Goal: Transaction & Acquisition: Purchase product/service

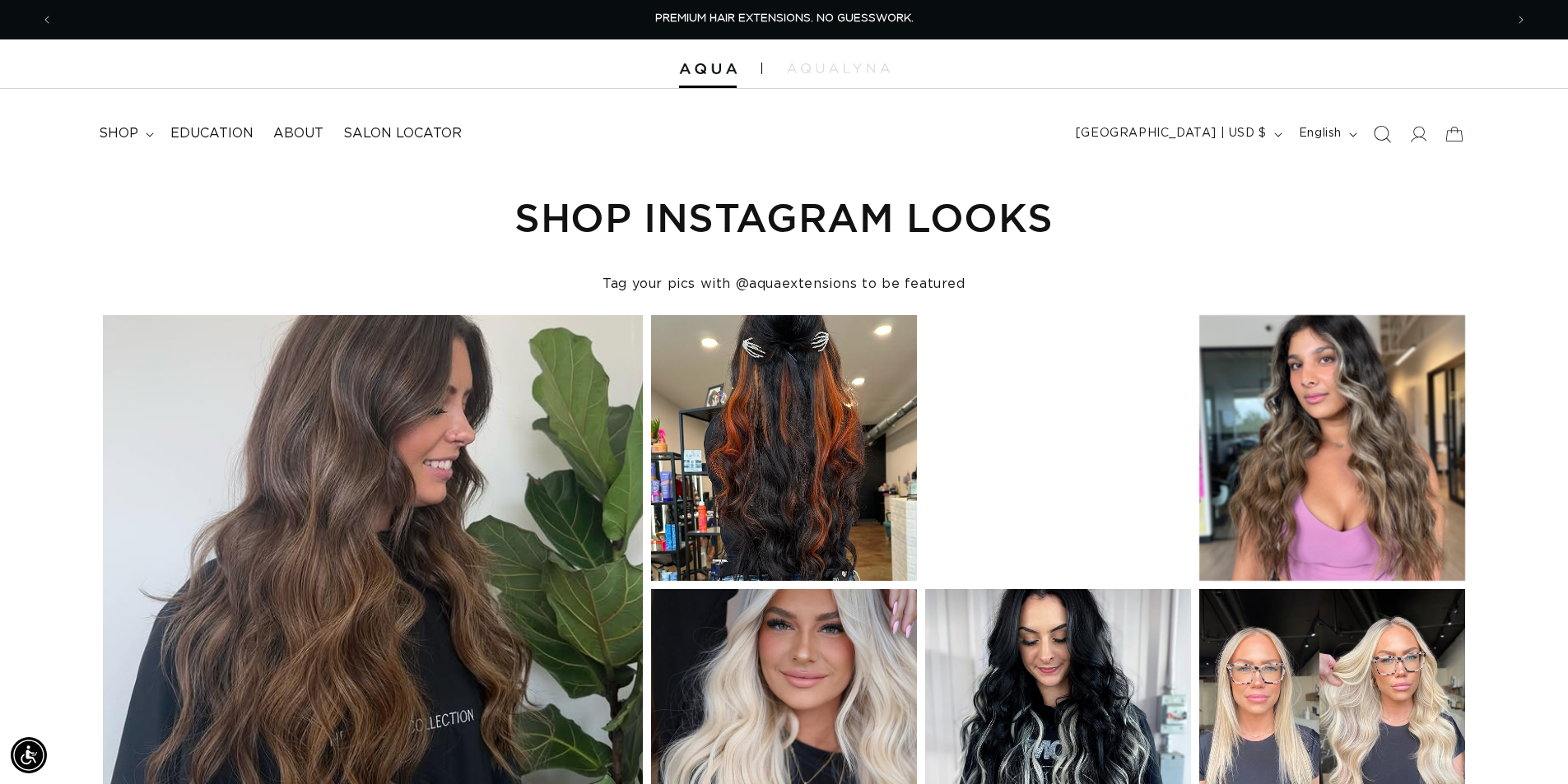
click at [1377, 133] on icon "Search" at bounding box center [1381, 133] width 18 height 18
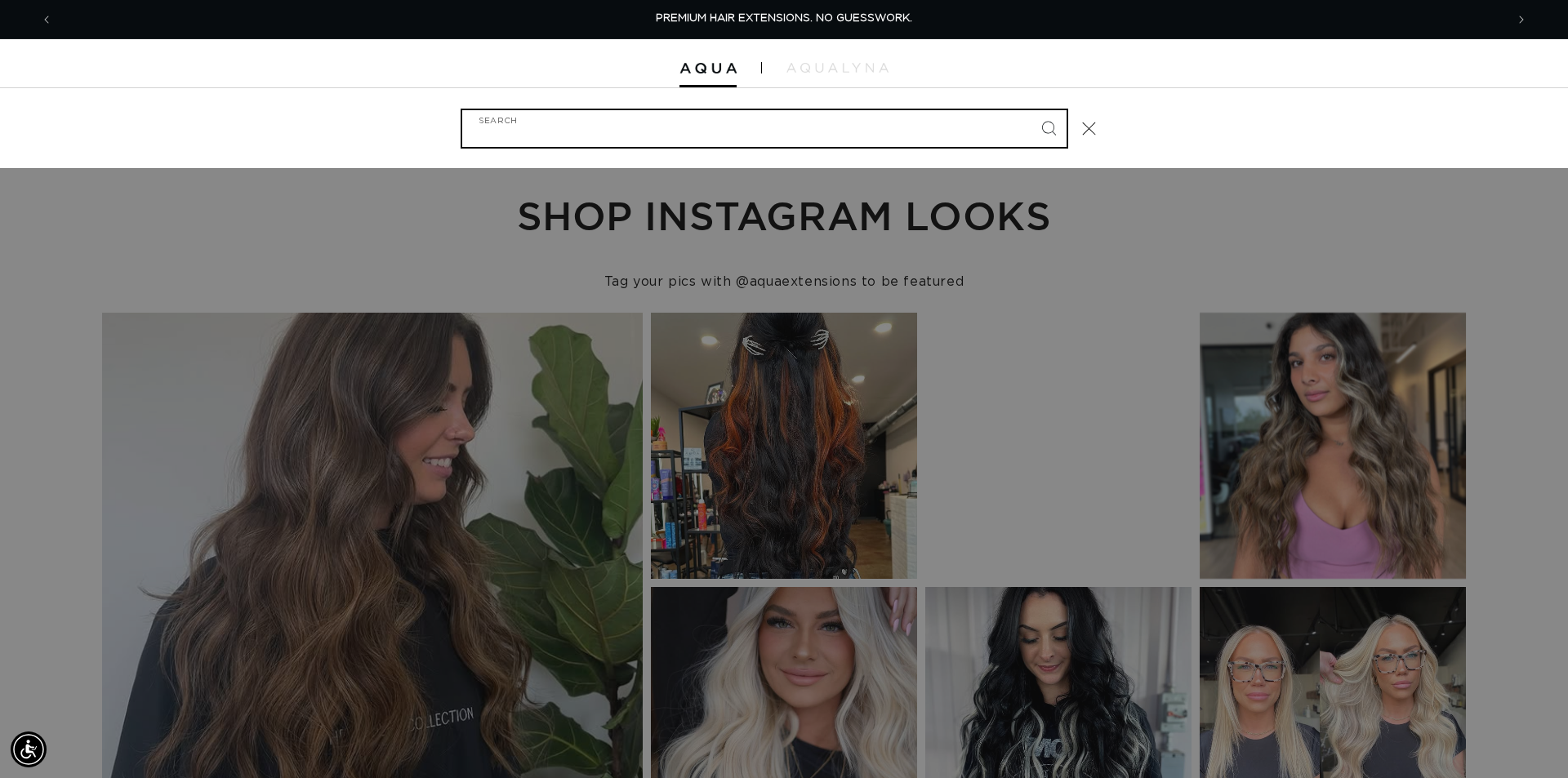
paste input "14" FUSION #613"
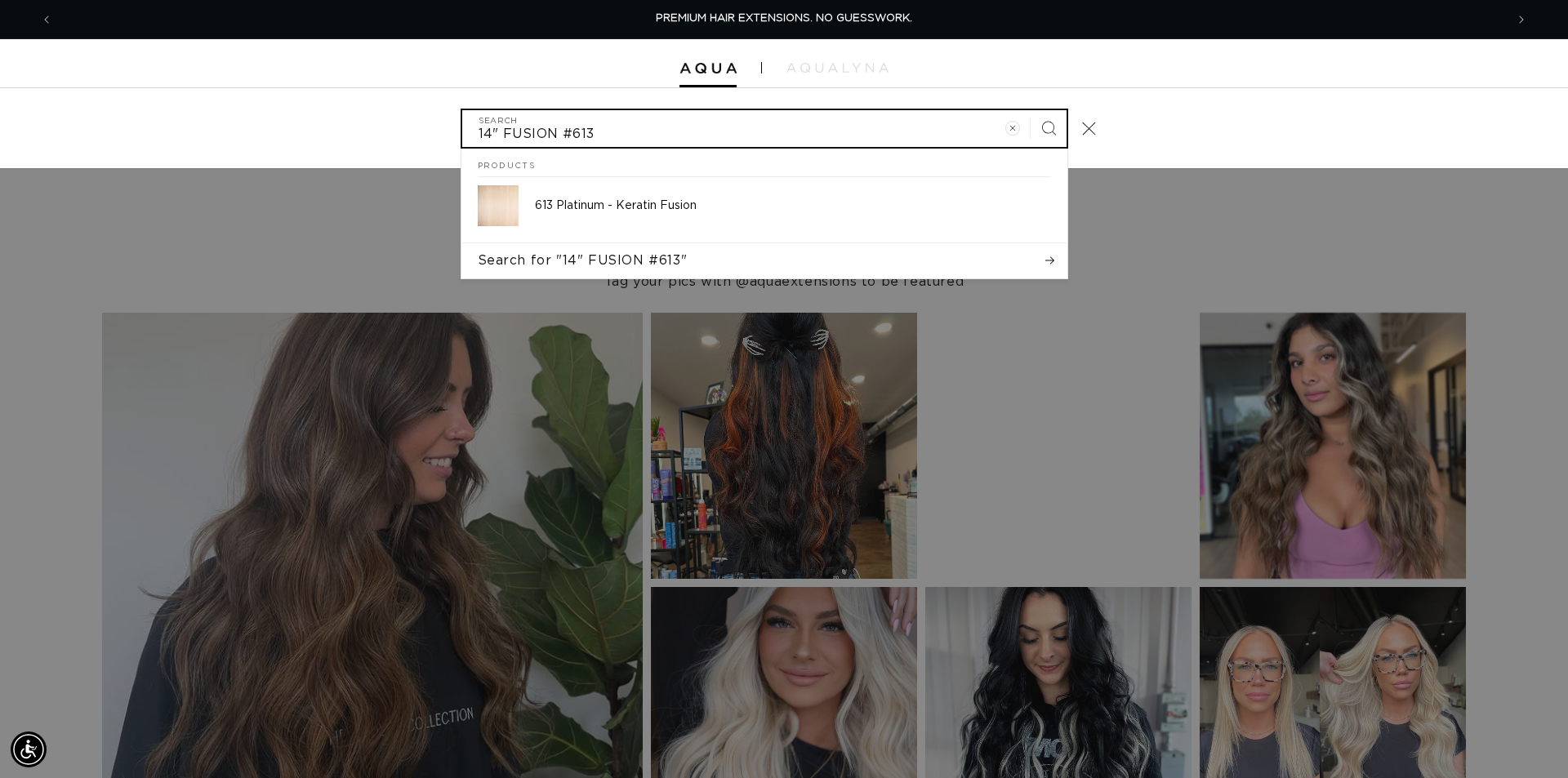
type input "14" FUSION #613"
click at [1031, 110] on button "Search" at bounding box center [1049, 128] width 36 height 36
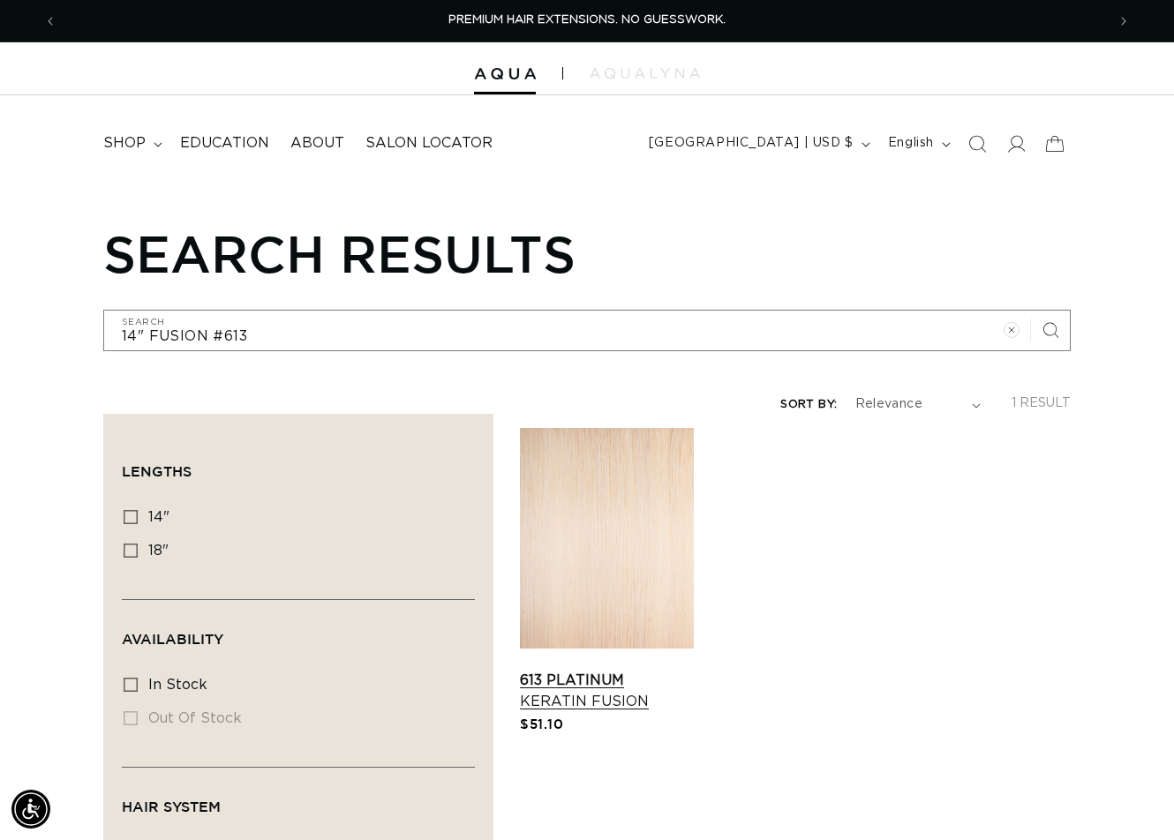
click at [612, 670] on link "613 Platinum Keratin Fusion" at bounding box center [607, 691] width 174 height 42
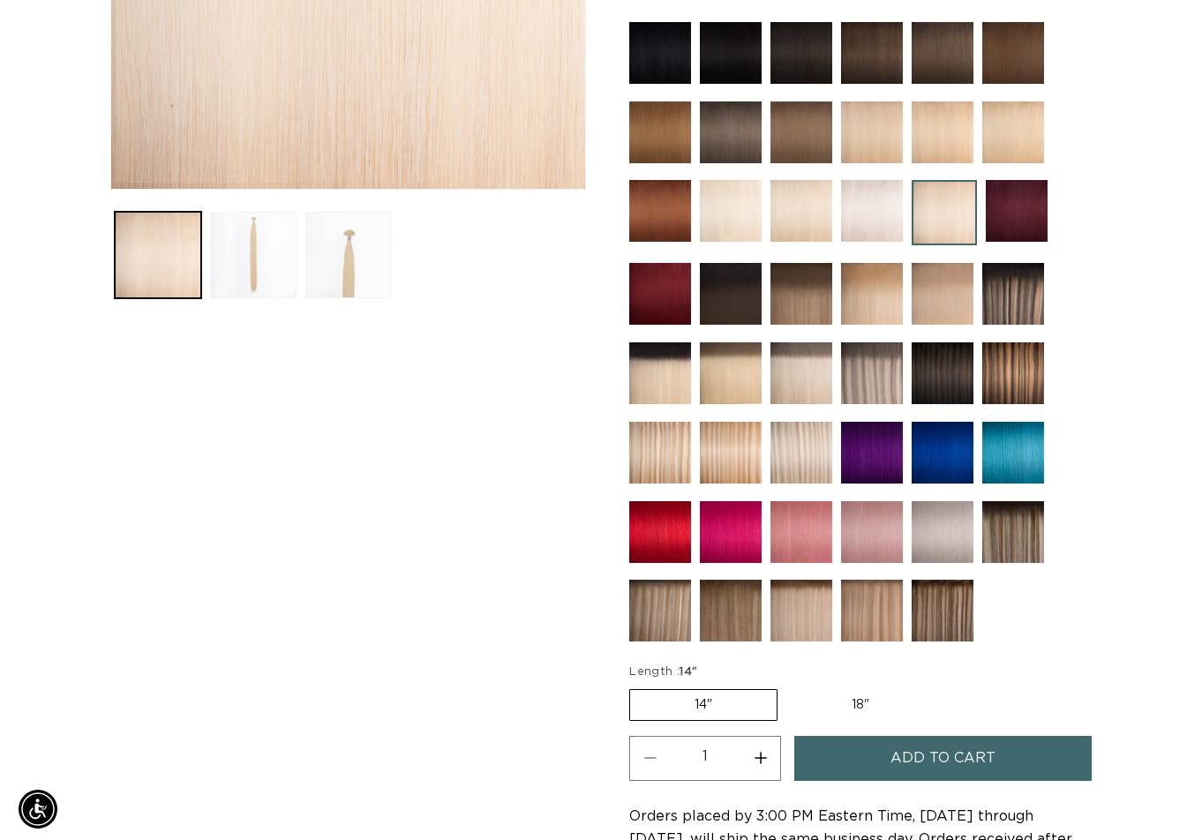
scroll to position [883, 0]
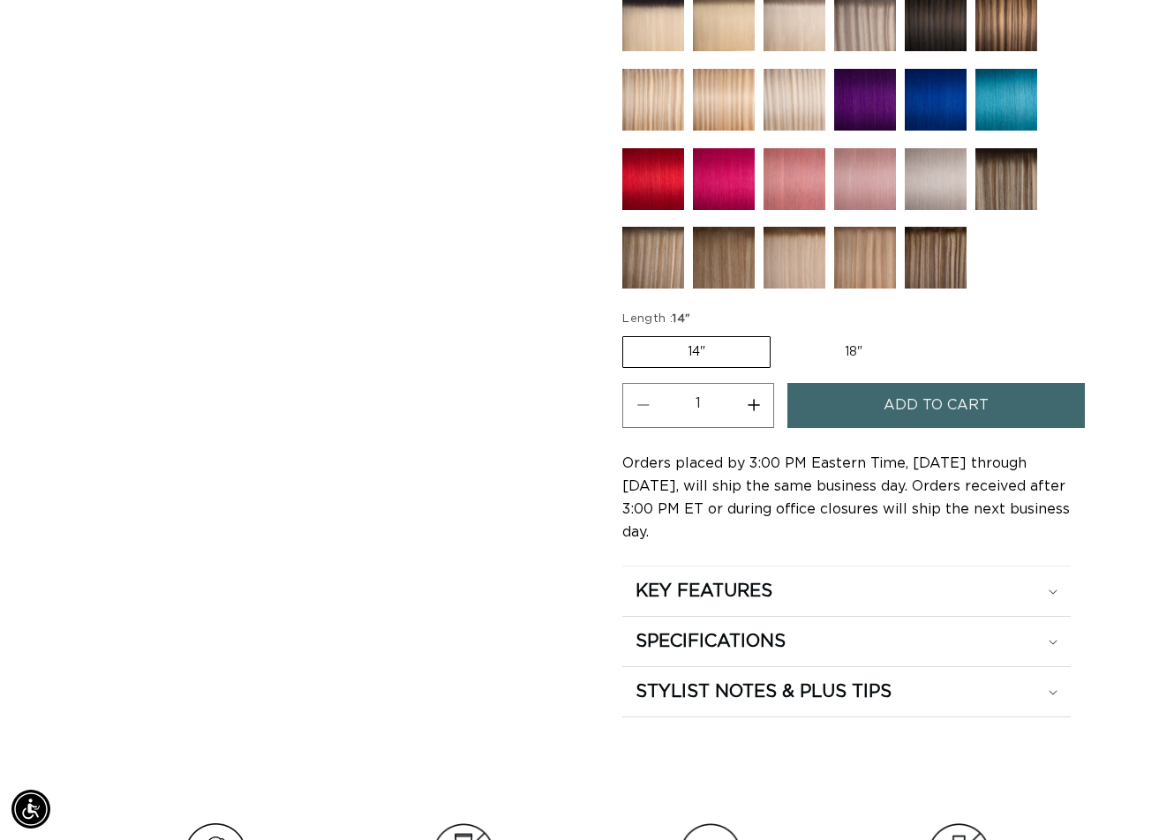
click at [1003, 395] on button "Add to cart" at bounding box center [935, 405] width 297 height 45
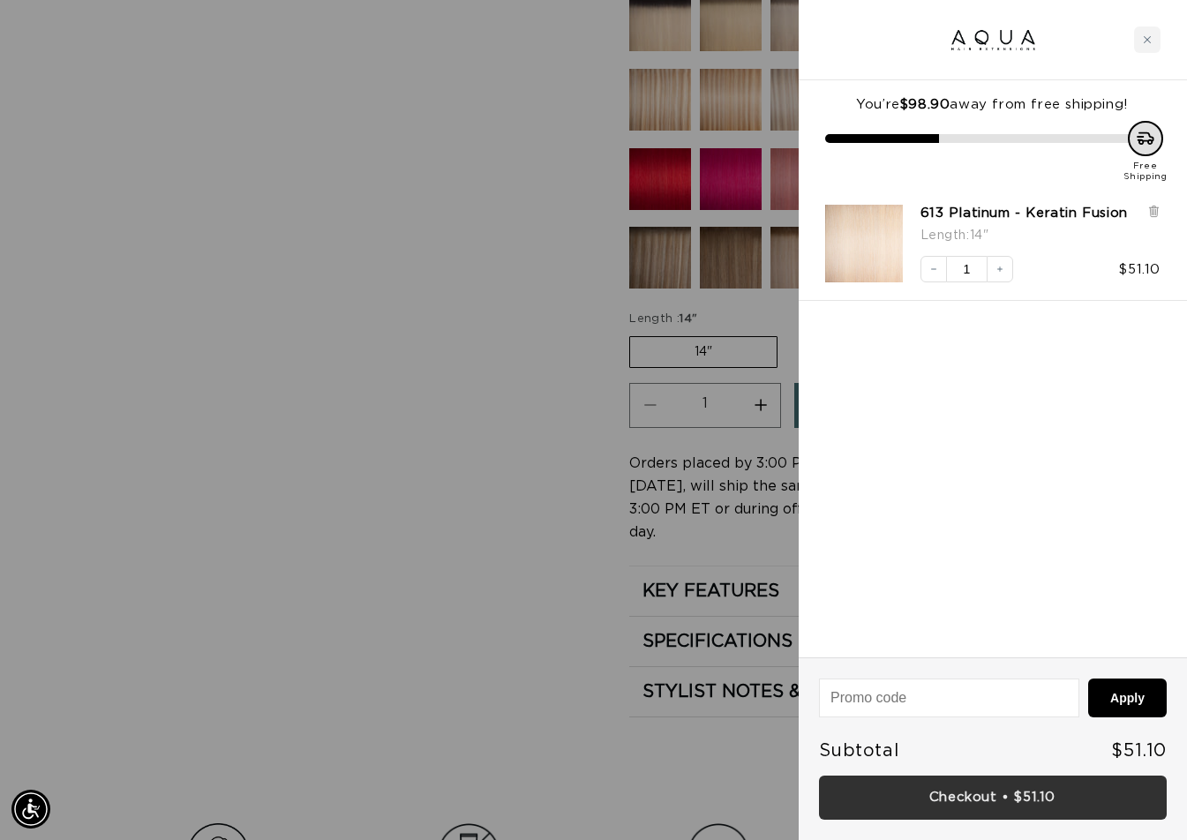
click at [983, 795] on link "Checkout • $51.10" at bounding box center [993, 798] width 348 height 45
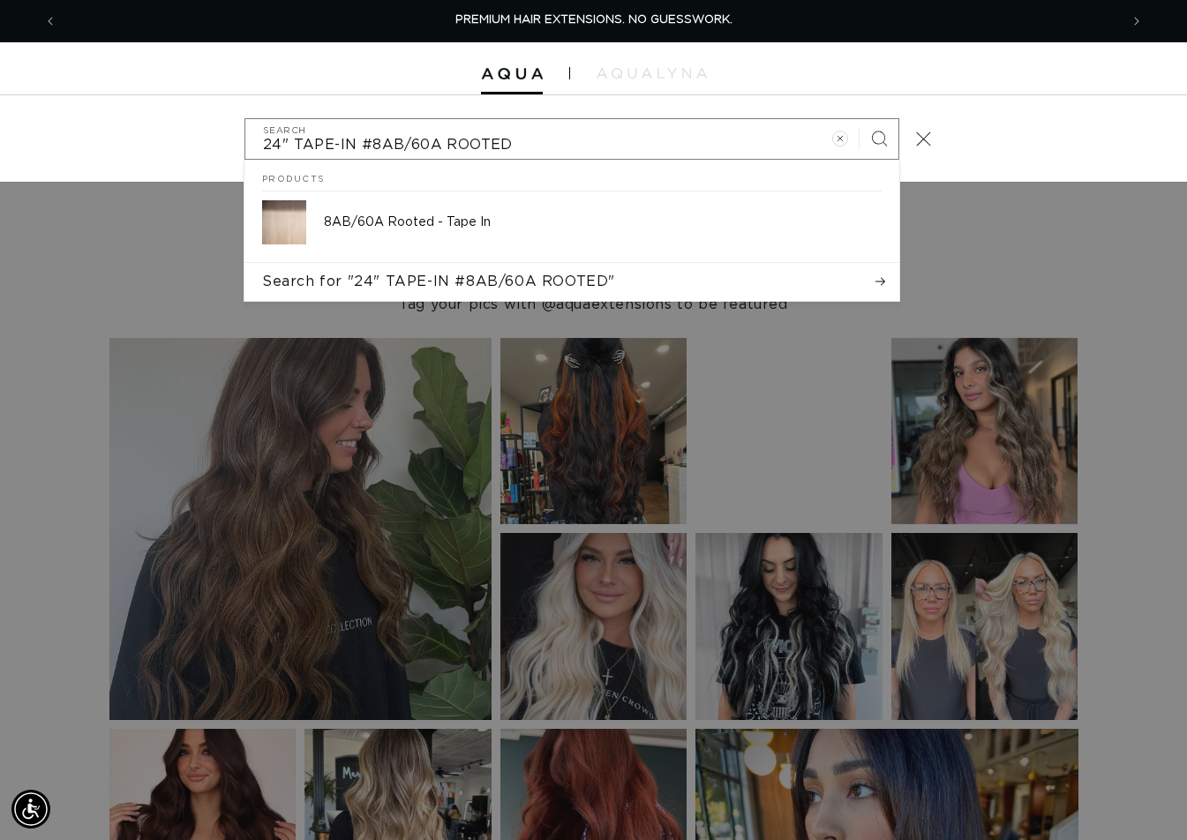
type input "24" TAPE-IN #8AB/60A ROOTED"
click at [860, 119] on button "Search" at bounding box center [879, 138] width 39 height 39
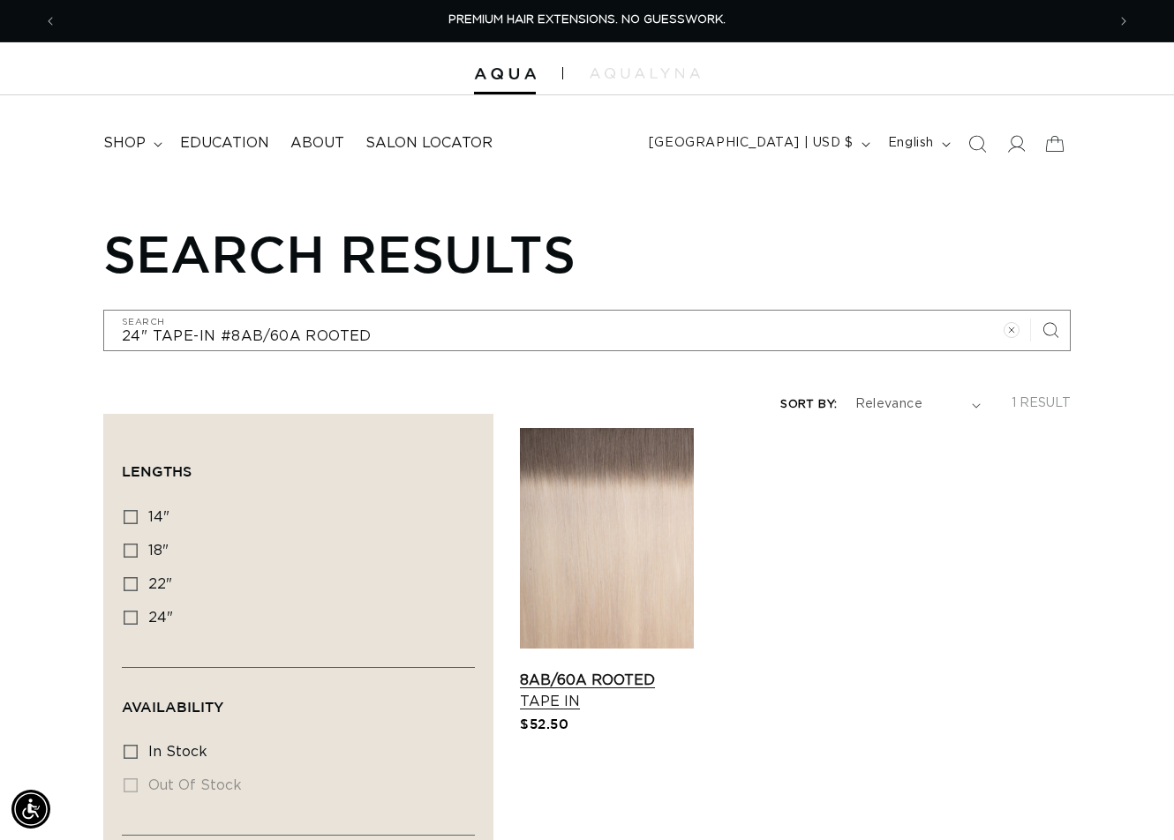
click at [607, 670] on link "8AB/60A Rooted Tape In" at bounding box center [607, 691] width 174 height 42
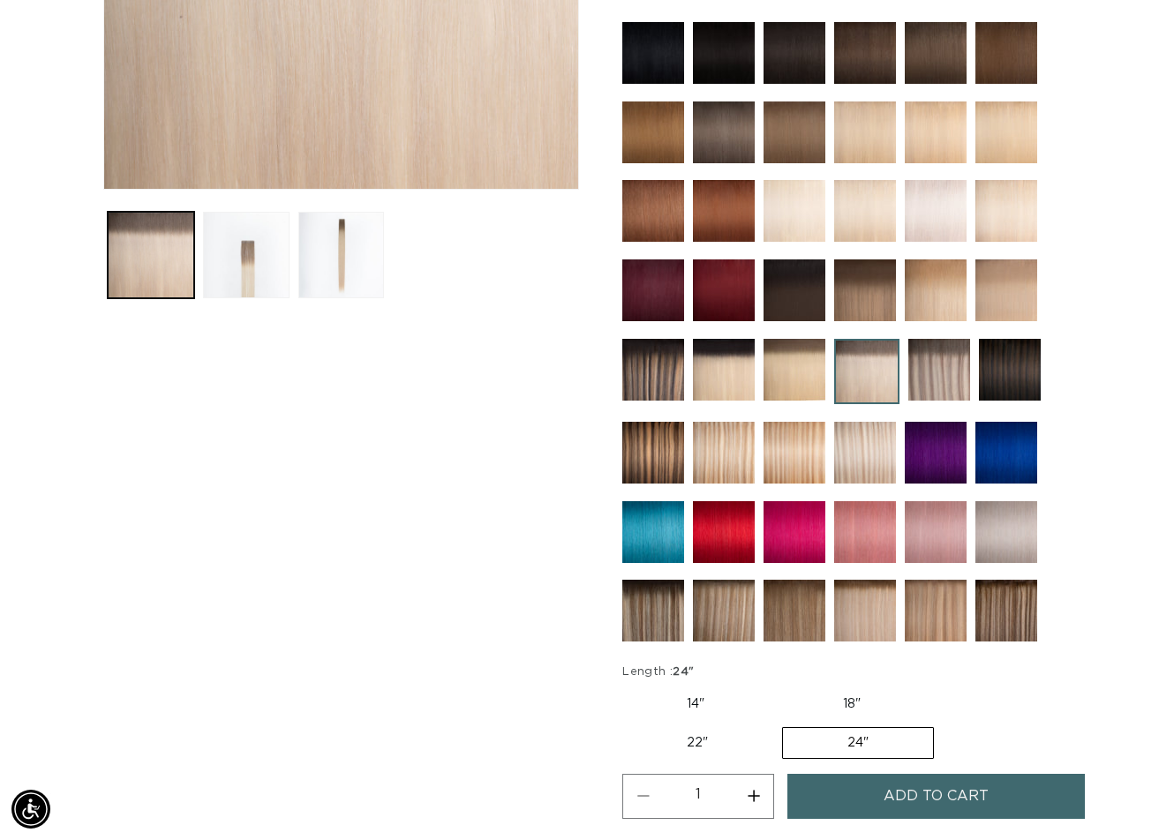
scroll to position [794, 0]
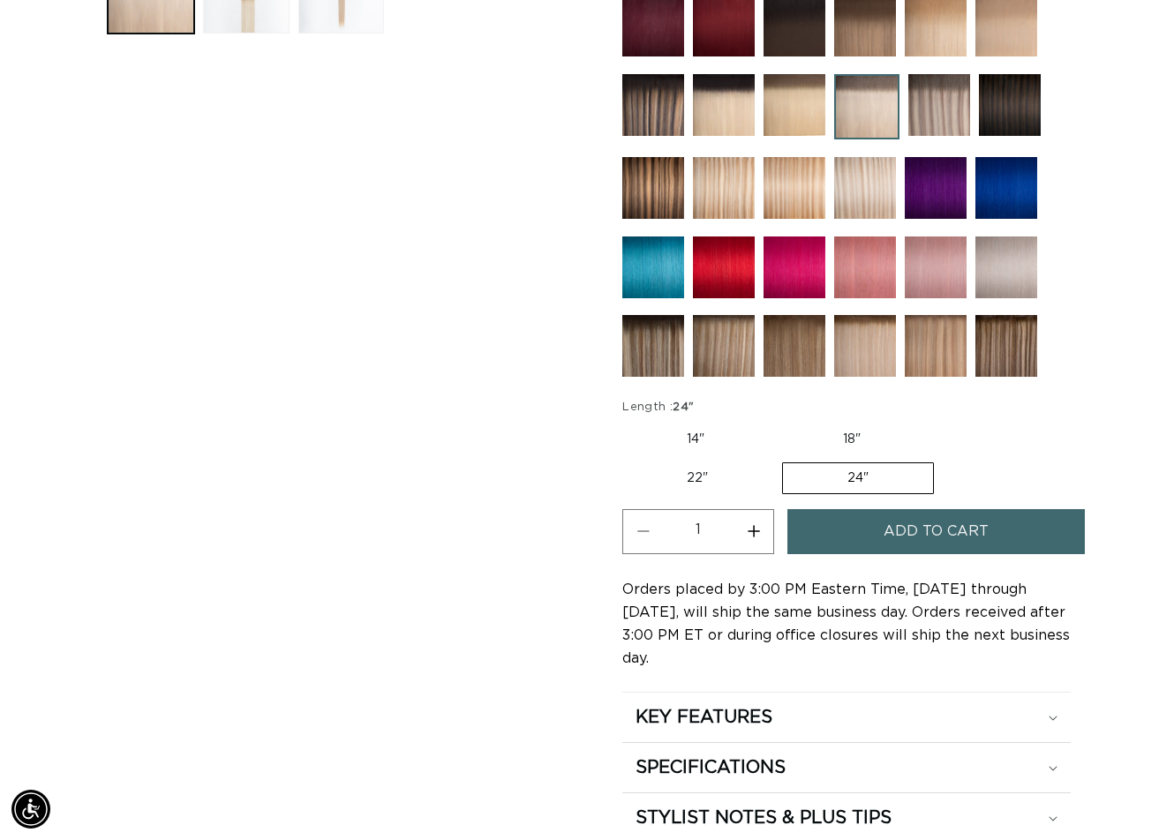
click at [750, 537] on button "Increase quantity for 8AB/60A Rooted - Tape In" at bounding box center [753, 531] width 40 height 45
type input "2"
click at [866, 532] on button "Add to cart" at bounding box center [935, 531] width 297 height 45
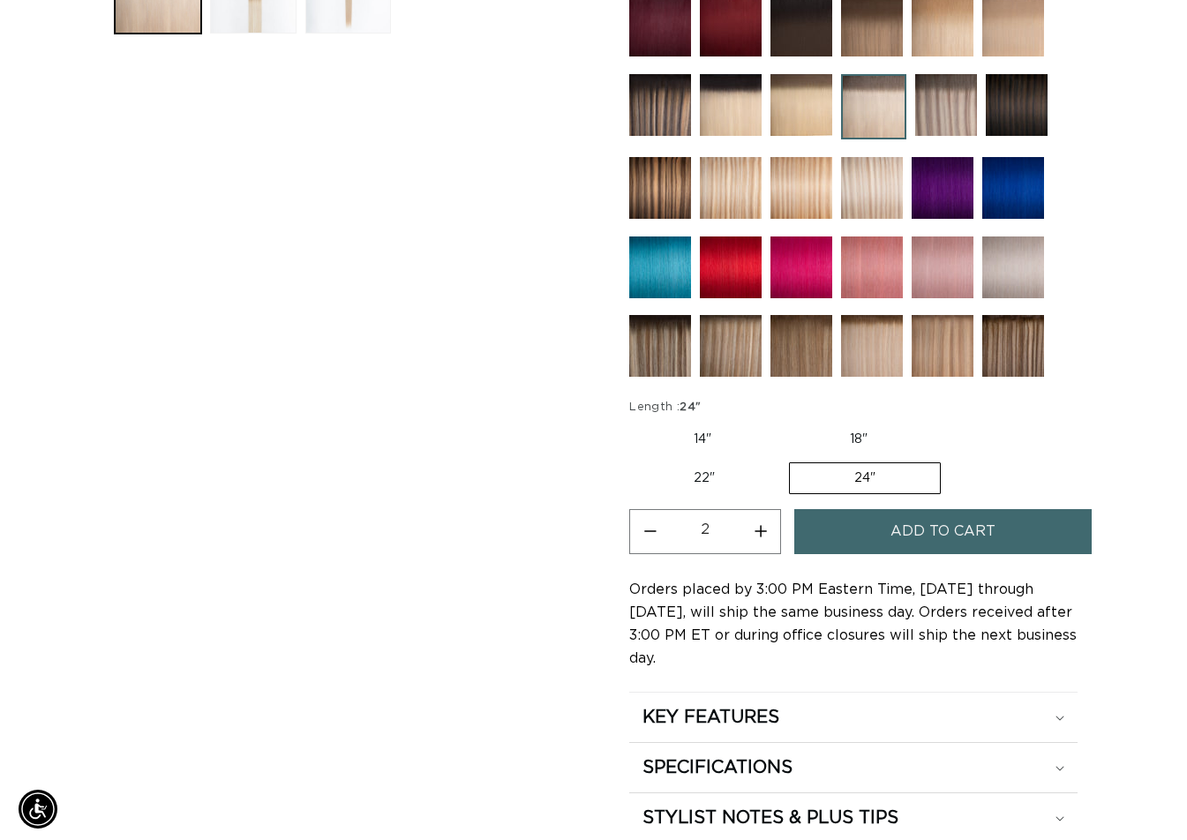
scroll to position [801, 0]
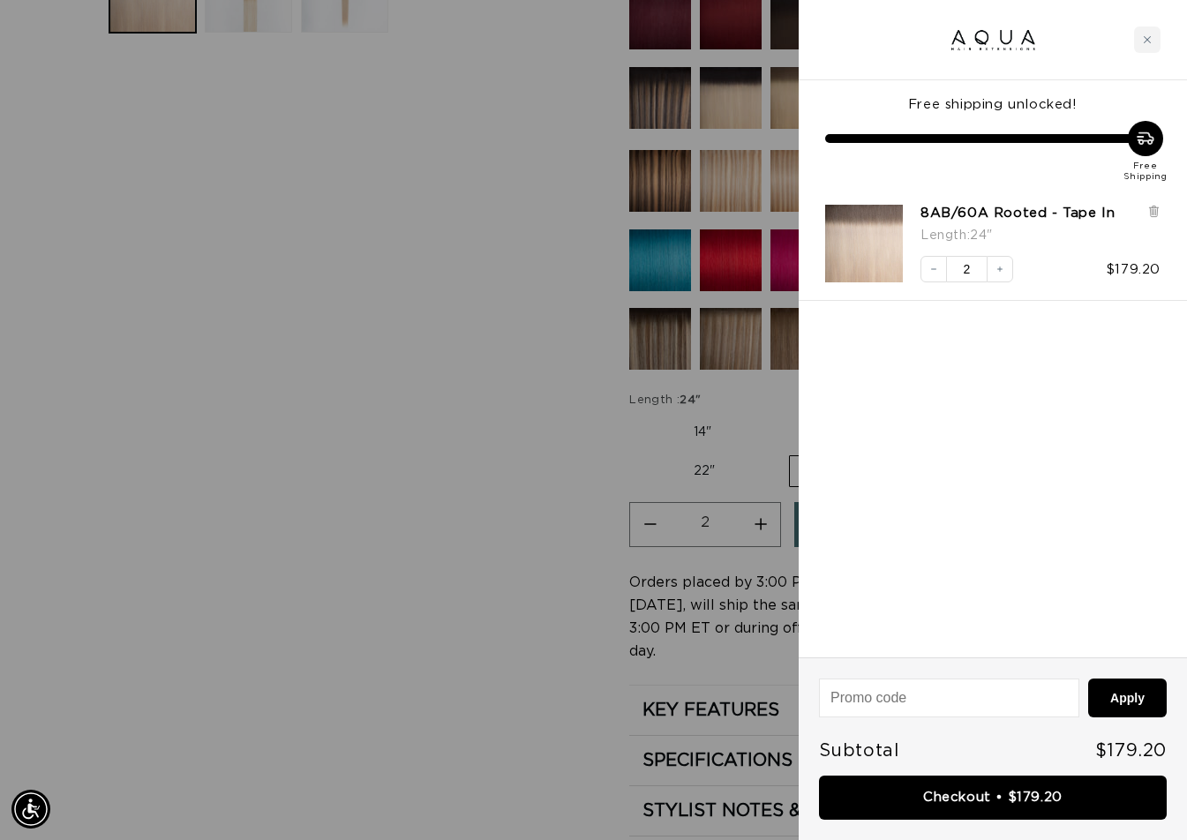
click at [425, 525] on div at bounding box center [593, 420] width 1187 height 840
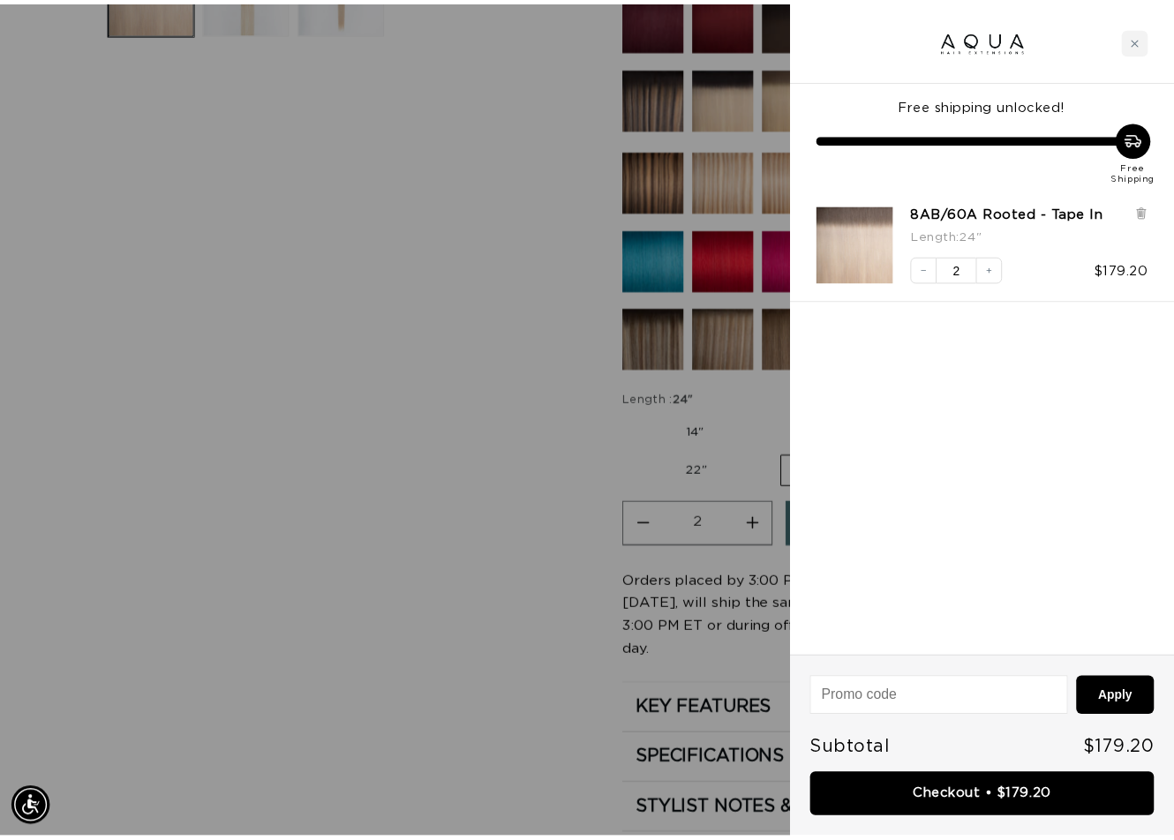
scroll to position [794, 0]
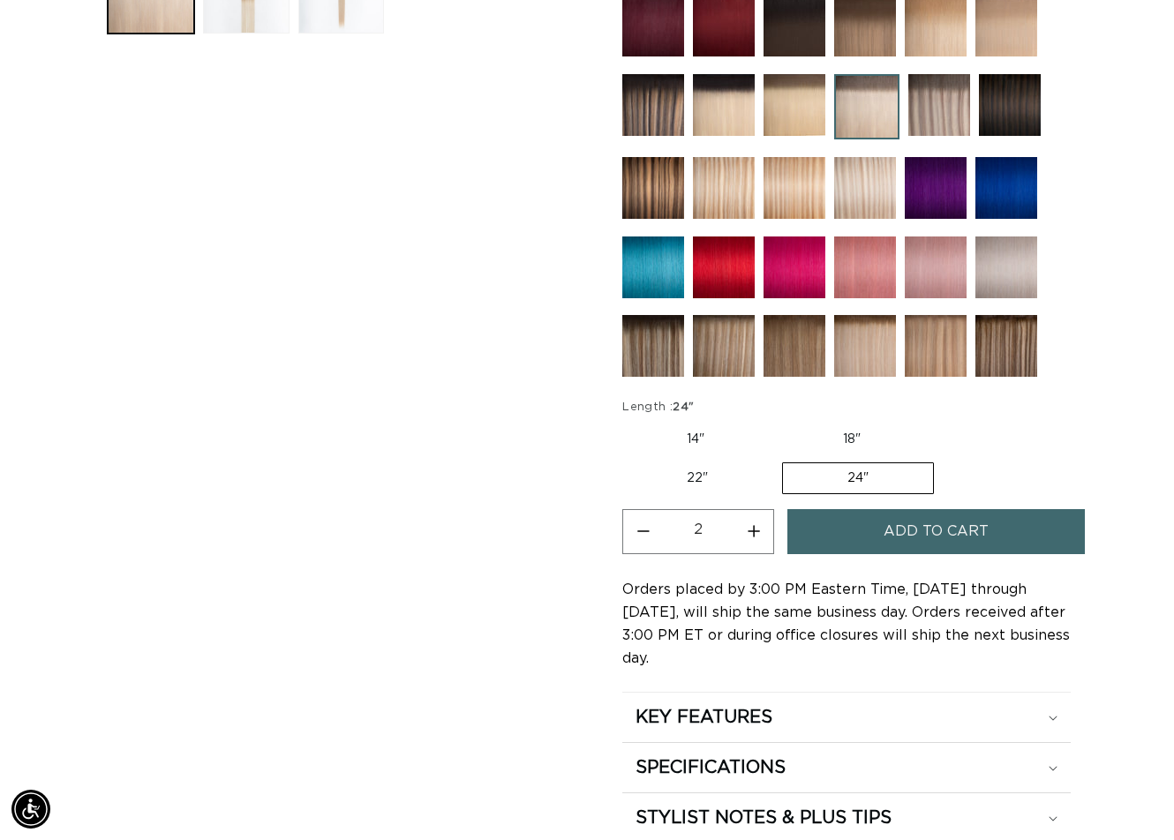
click at [703, 479] on label "22" Variant sold out or unavailable" at bounding box center [697, 478] width 150 height 30
click at [934, 422] on input "22" Variant sold out or unavailable" at bounding box center [934, 421] width 1 height 1
radio input "true"
click at [749, 529] on button "Increase quantity for 8AB/60A Rooted - Tape In" at bounding box center [753, 531] width 40 height 45
type input "2"
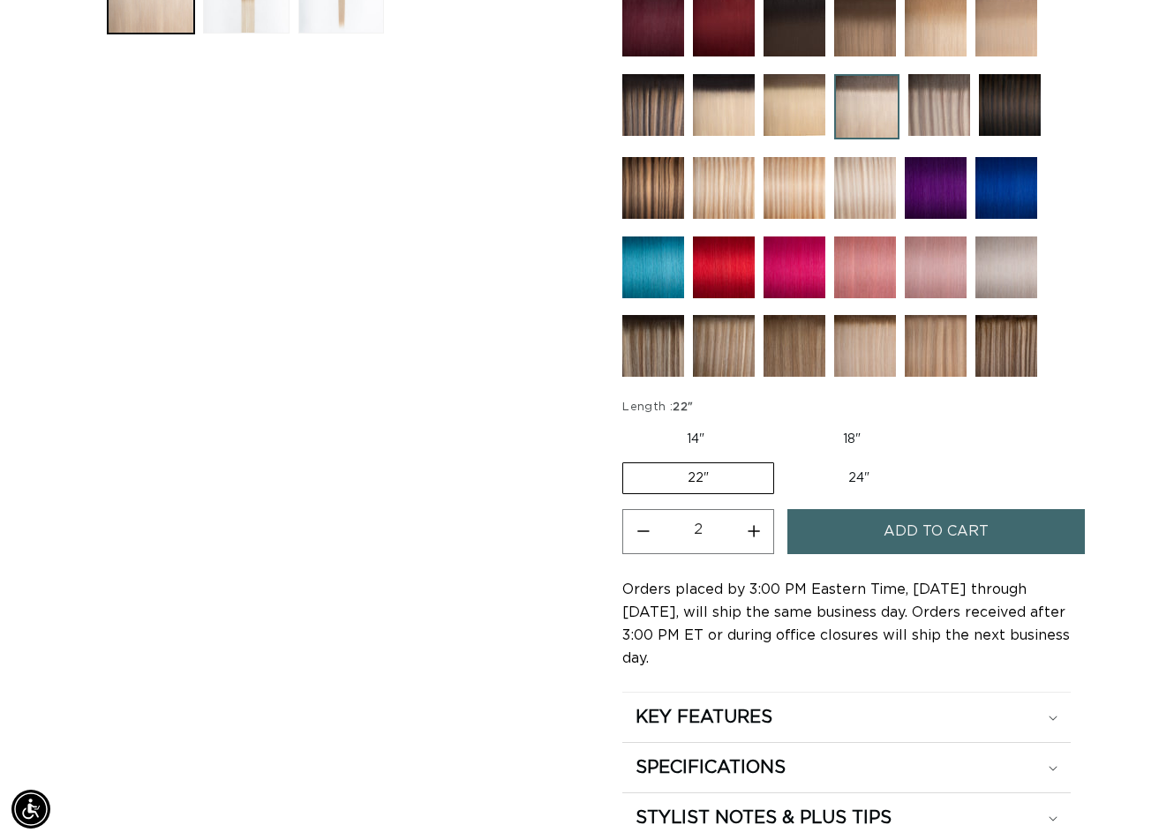
click at [848, 529] on button "Add to cart" at bounding box center [935, 531] width 297 height 45
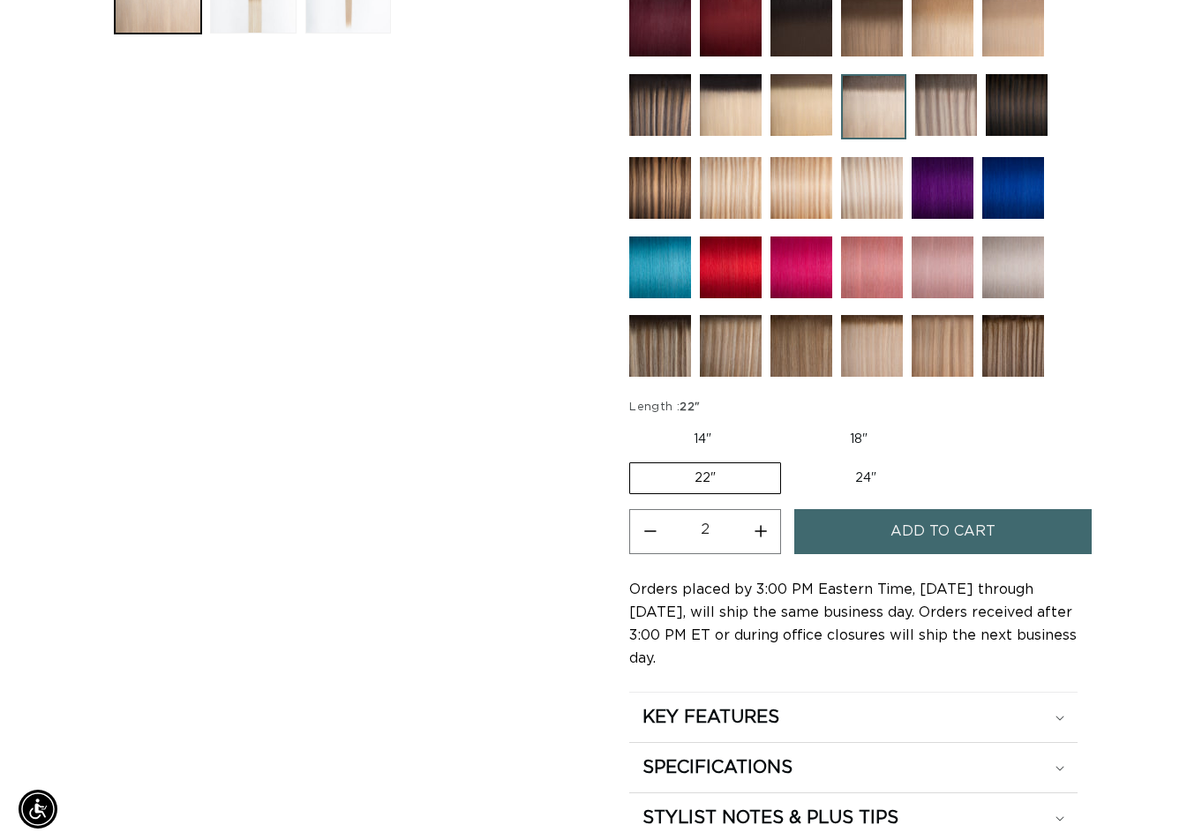
scroll to position [801, 0]
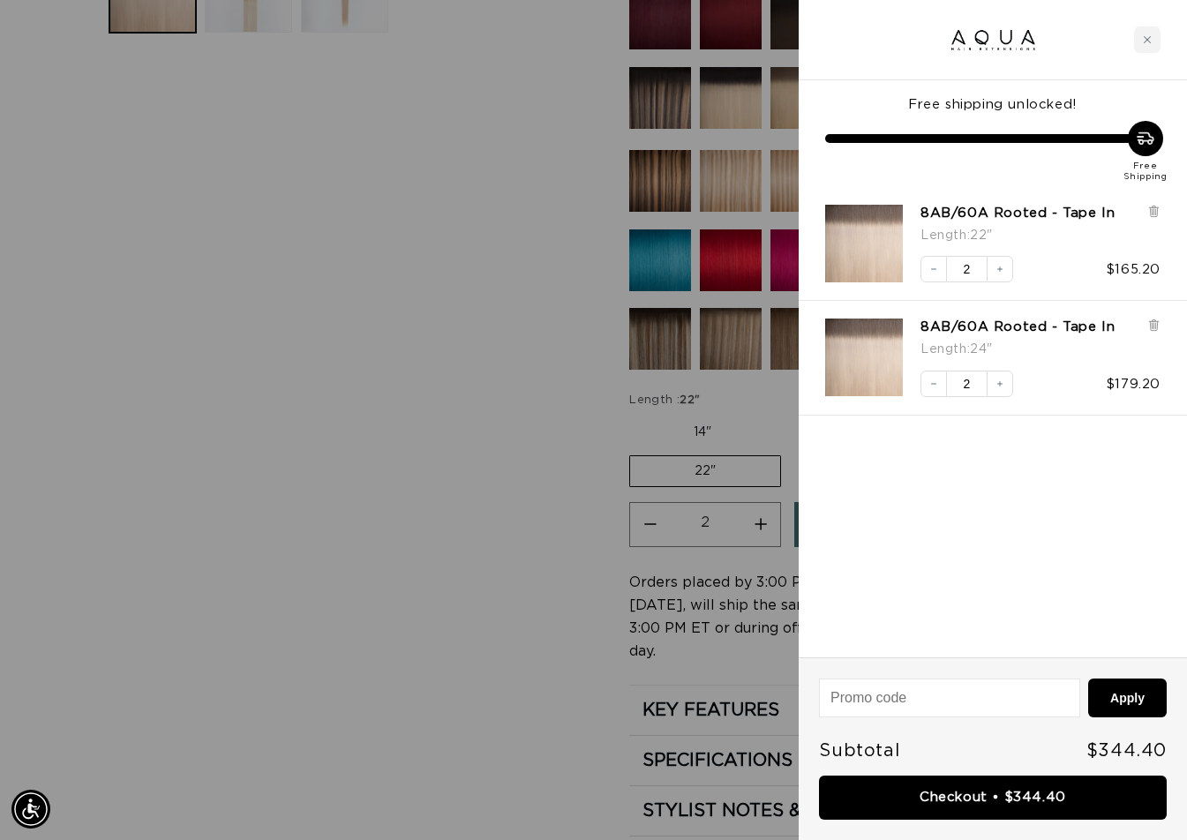
click at [470, 537] on div at bounding box center [593, 420] width 1187 height 840
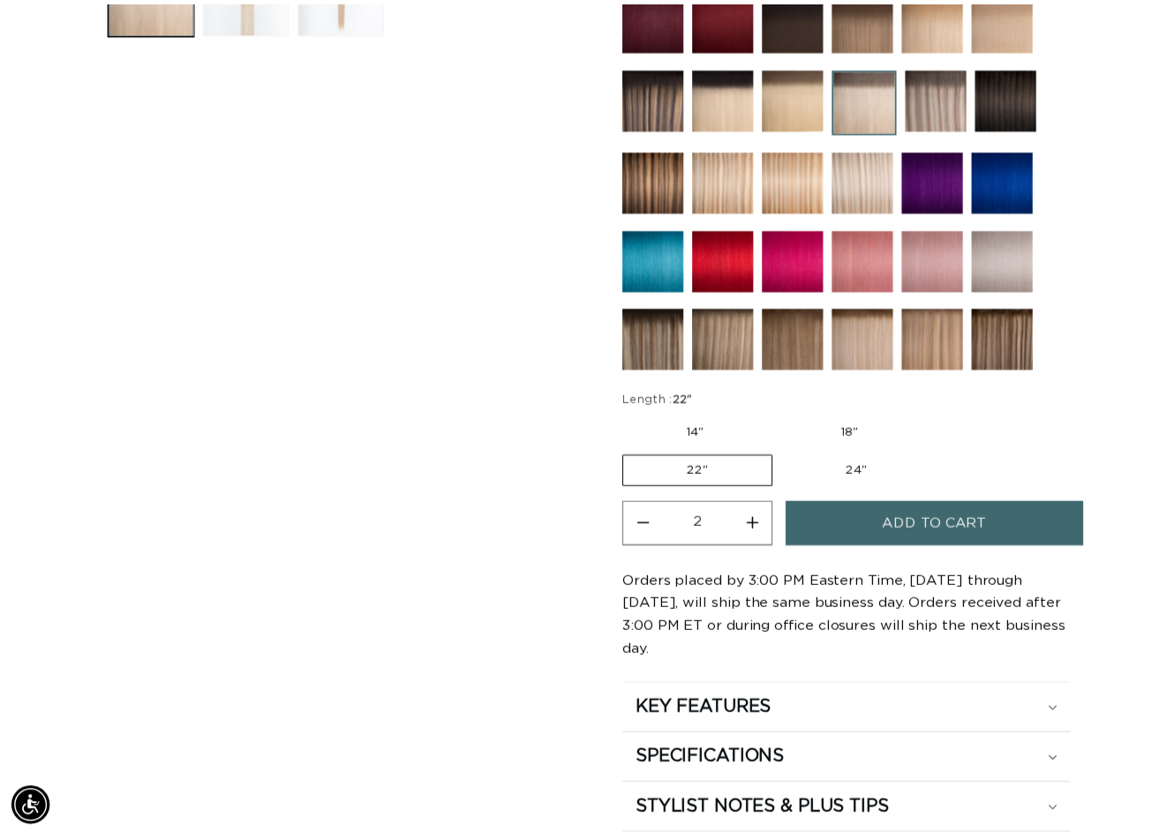
scroll to position [794, 0]
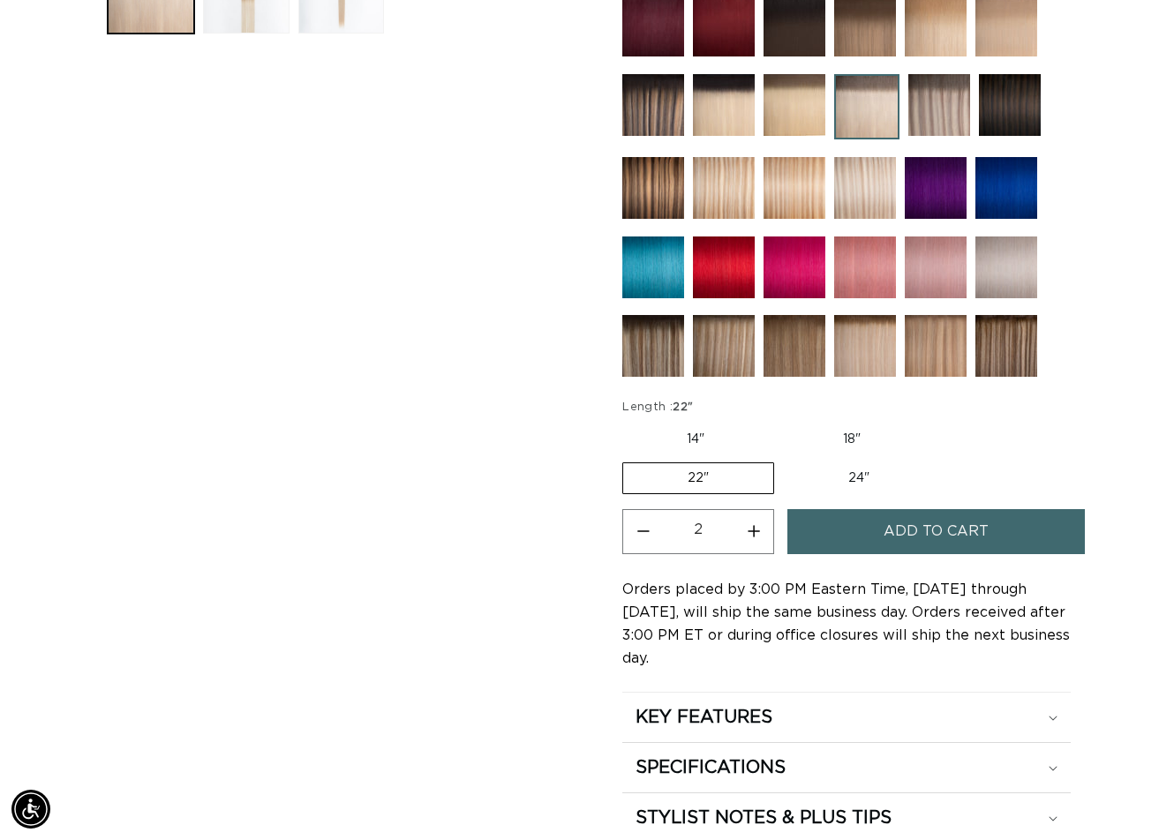
click at [838, 447] on label "18" Variant sold out or unavailable" at bounding box center [851, 439] width 146 height 30
click at [778, 422] on input "18" Variant sold out or unavailable" at bounding box center [778, 421] width 1 height 1
radio input "true"
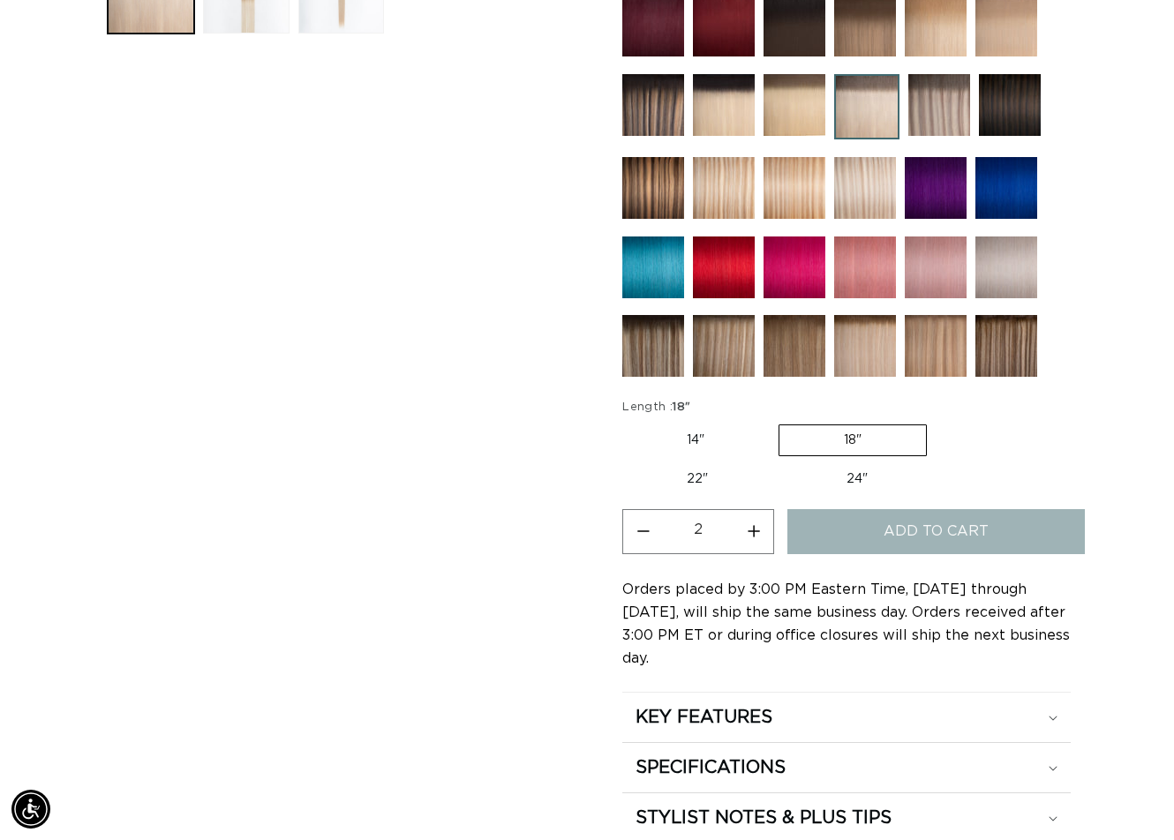
type input "1"
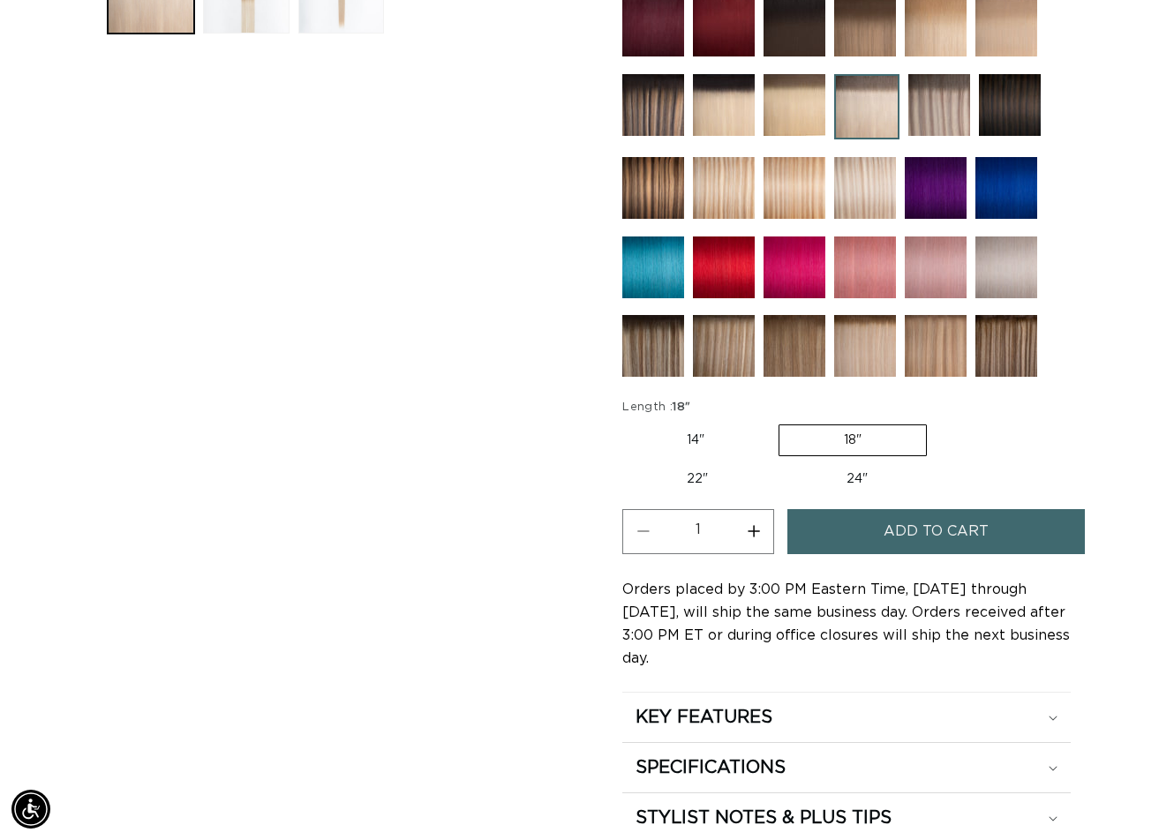
click at [909, 524] on span "Add to cart" at bounding box center [935, 531] width 105 height 45
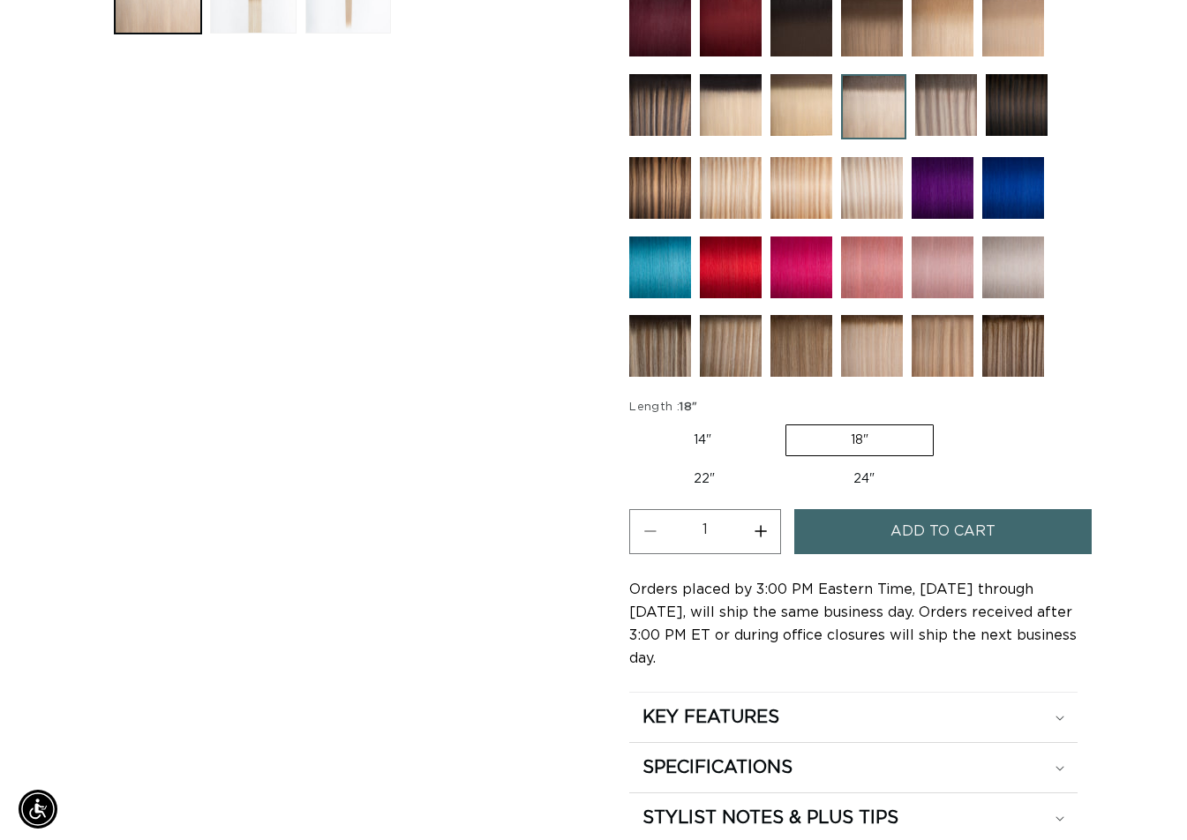
scroll to position [801, 0]
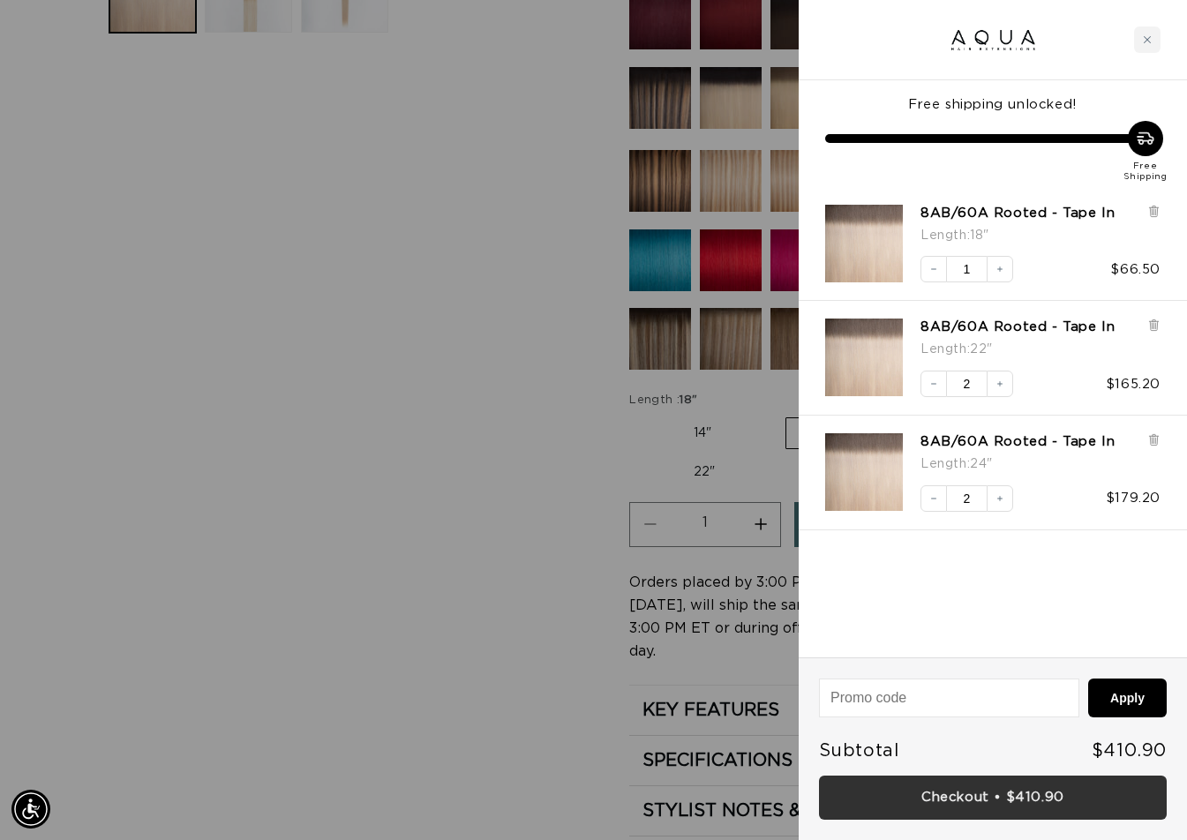
click at [1007, 797] on link "Checkout • $410.90" at bounding box center [993, 798] width 348 height 45
